Goal: Check status: Check status

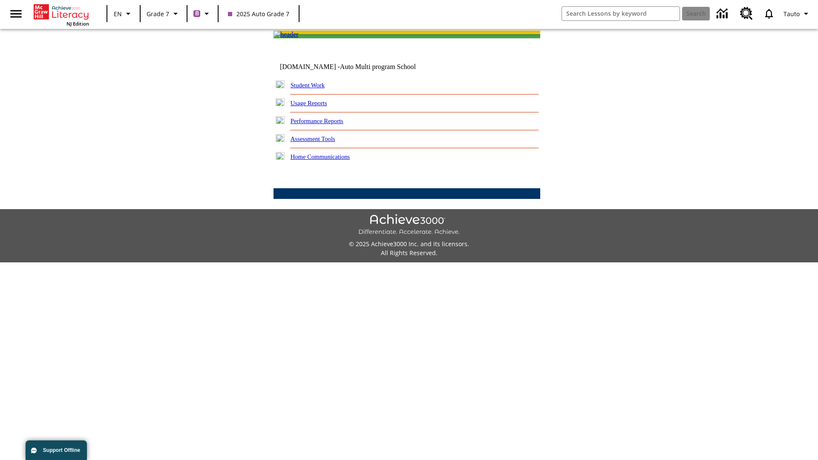
click at [326, 124] on link "Performance Reports" at bounding box center [317, 121] width 53 height 7
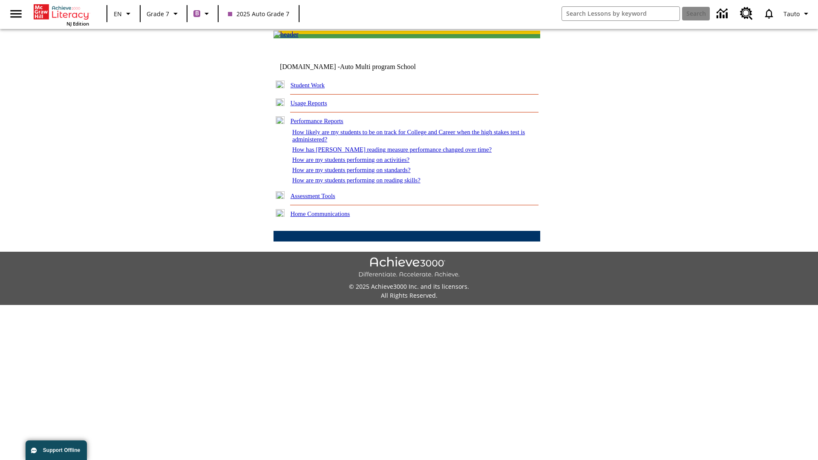
click at [359, 163] on link "How are my students performing on activities?" at bounding box center [350, 159] width 117 height 7
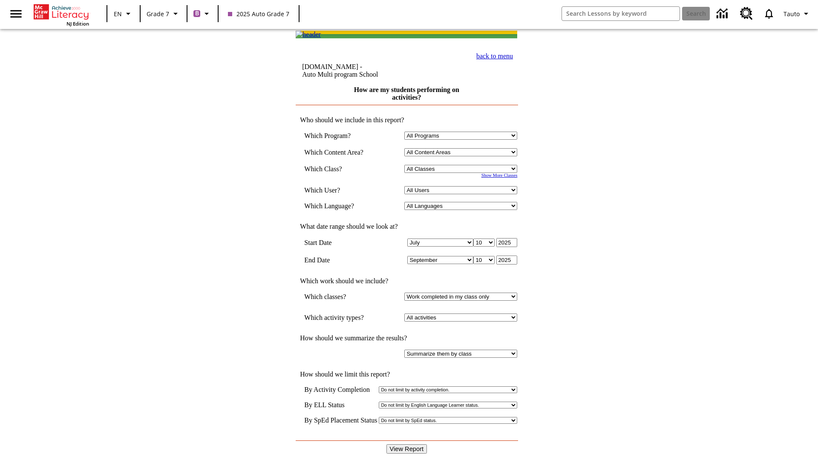
click at [407, 444] on input "View Report" at bounding box center [406, 448] width 41 height 9
select select "21437138"
select select "4"
click at [407, 444] on input "View Report" at bounding box center [406, 448] width 41 height 9
